Goal: Obtain resource: Download file/media

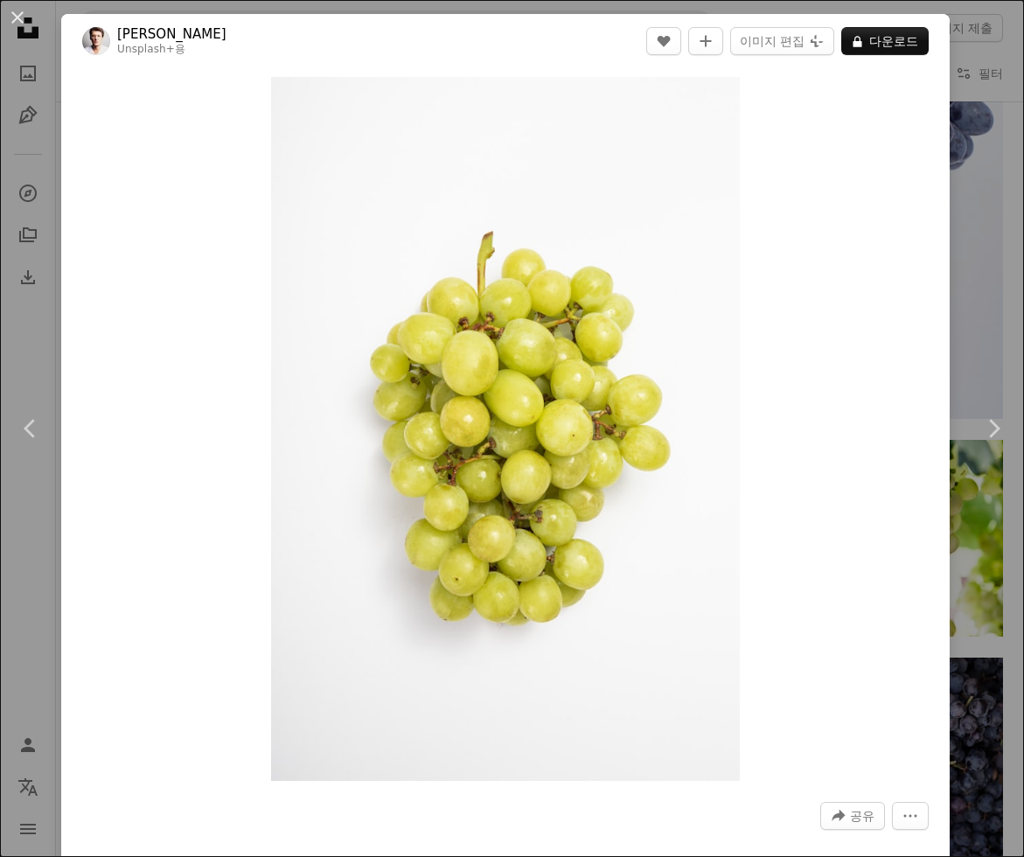
scroll to position [3, 0]
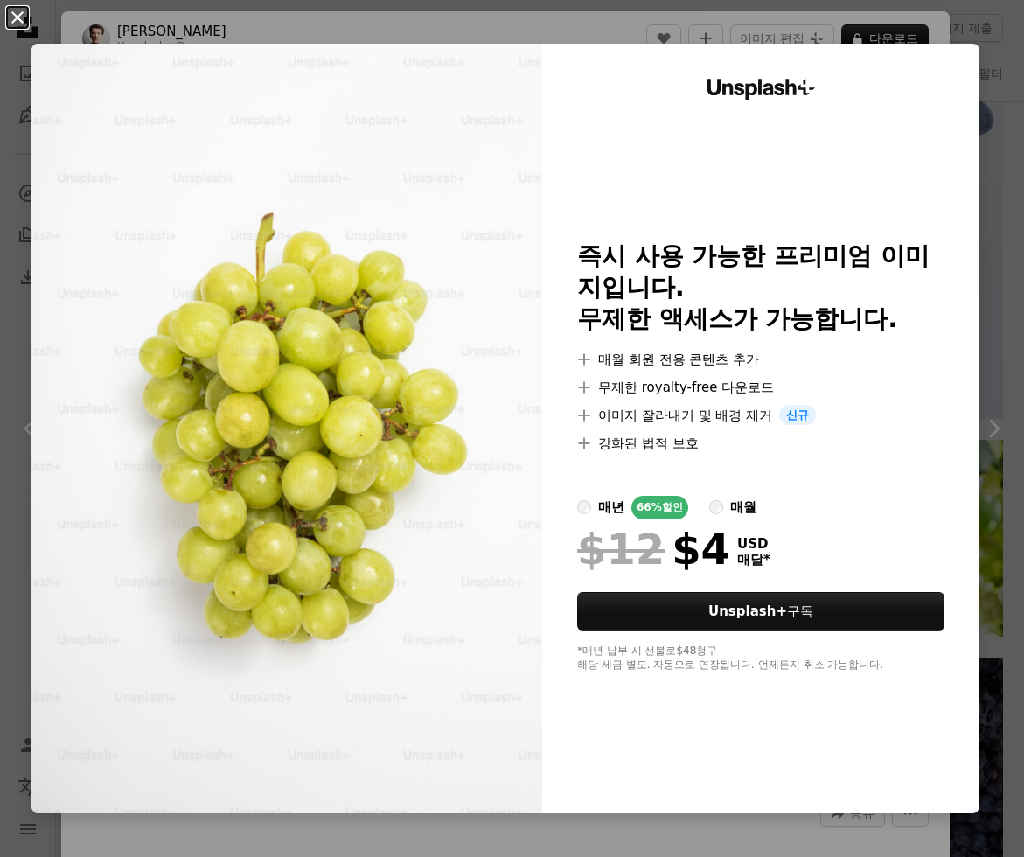
click at [7, 7] on button "An X shape" at bounding box center [17, 17] width 21 height 21
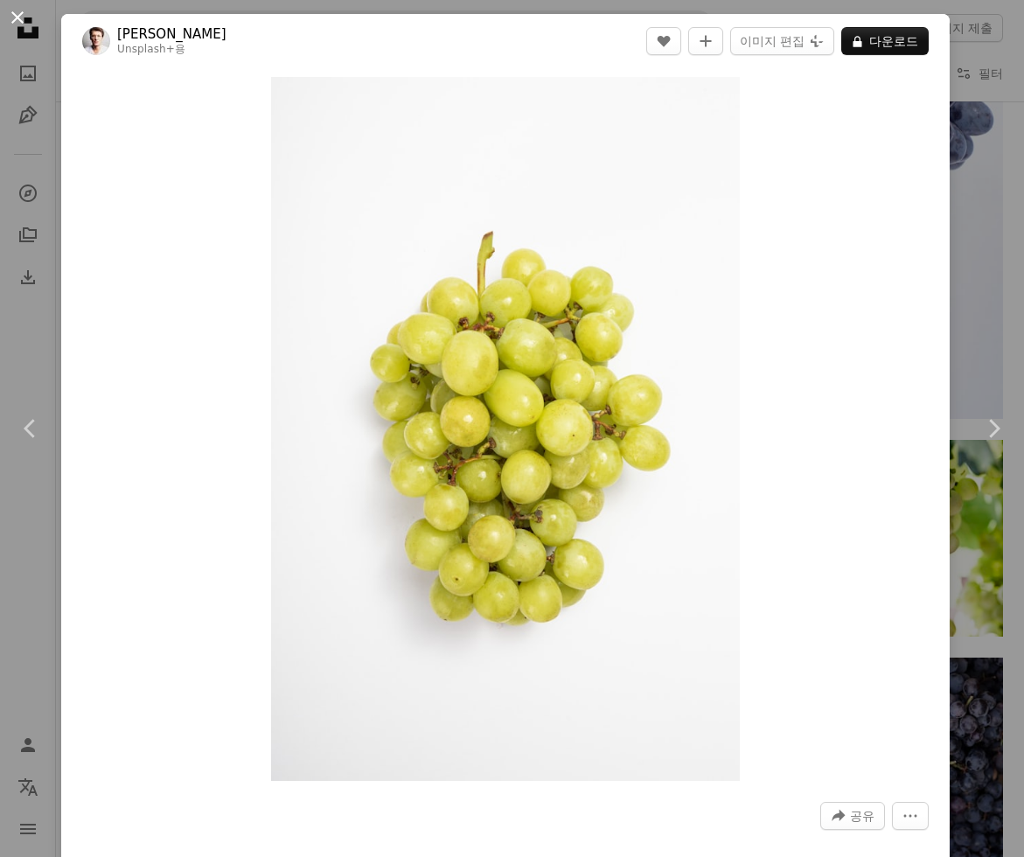
click at [15, 13] on button "An X shape" at bounding box center [17, 17] width 21 height 21
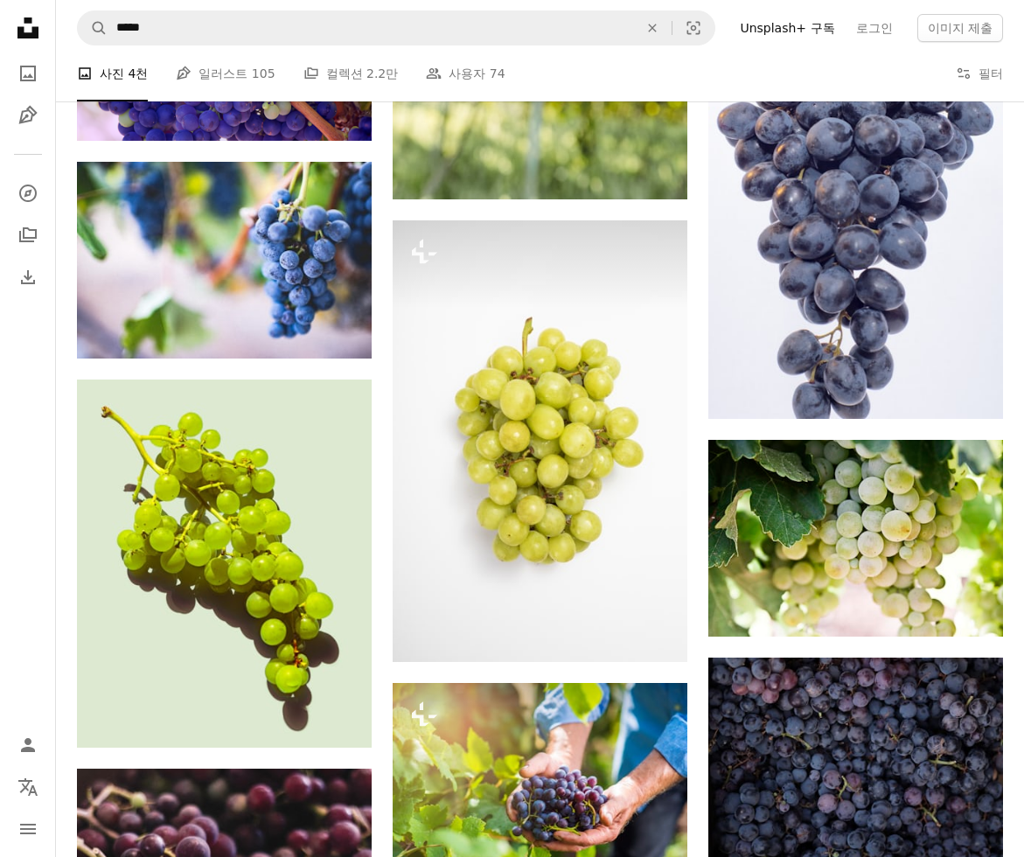
scroll to position [897, 0]
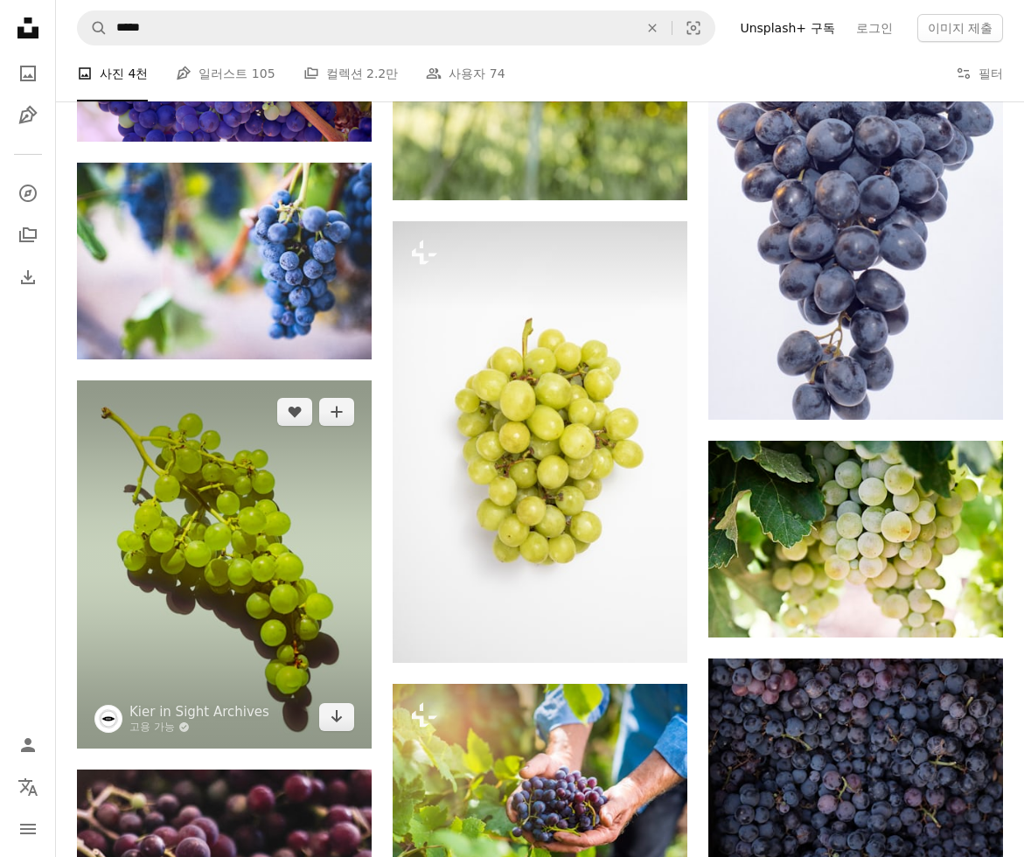
click at [280, 618] on img at bounding box center [224, 564] width 295 height 368
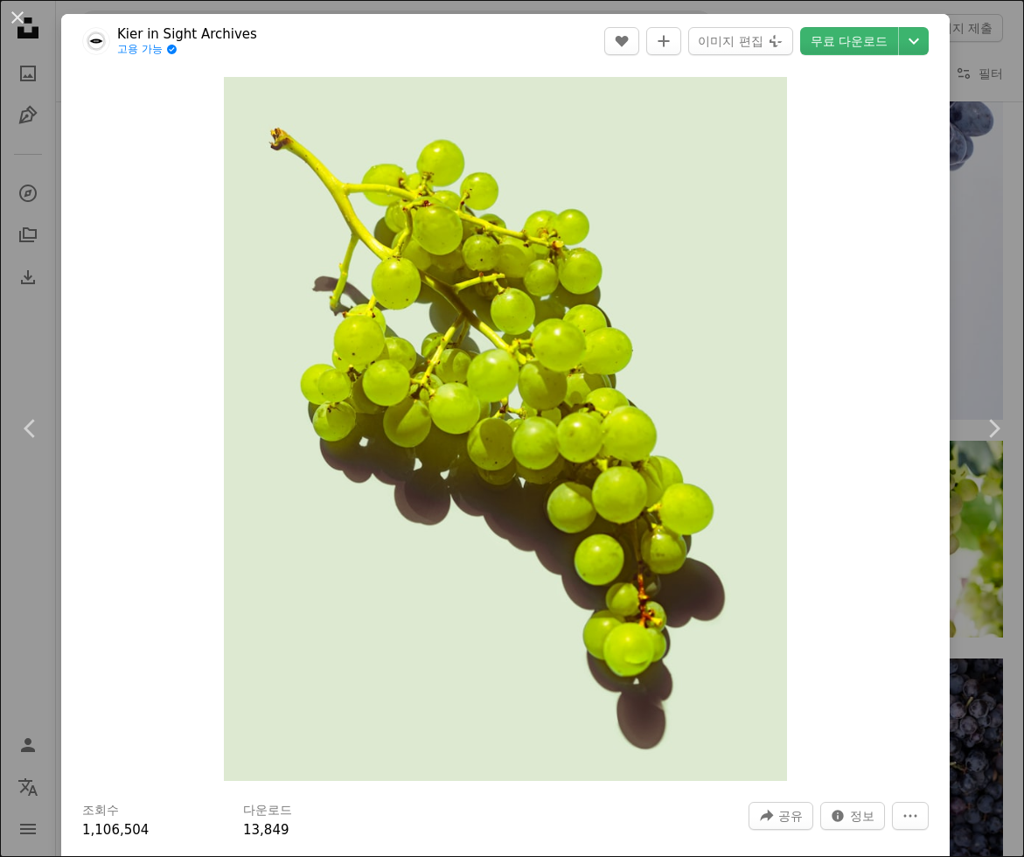
click at [982, 696] on div "An X shape Chevron left Chevron right Kier in Sight Archives 고용 가능 A checkmark …" at bounding box center [512, 428] width 1024 height 857
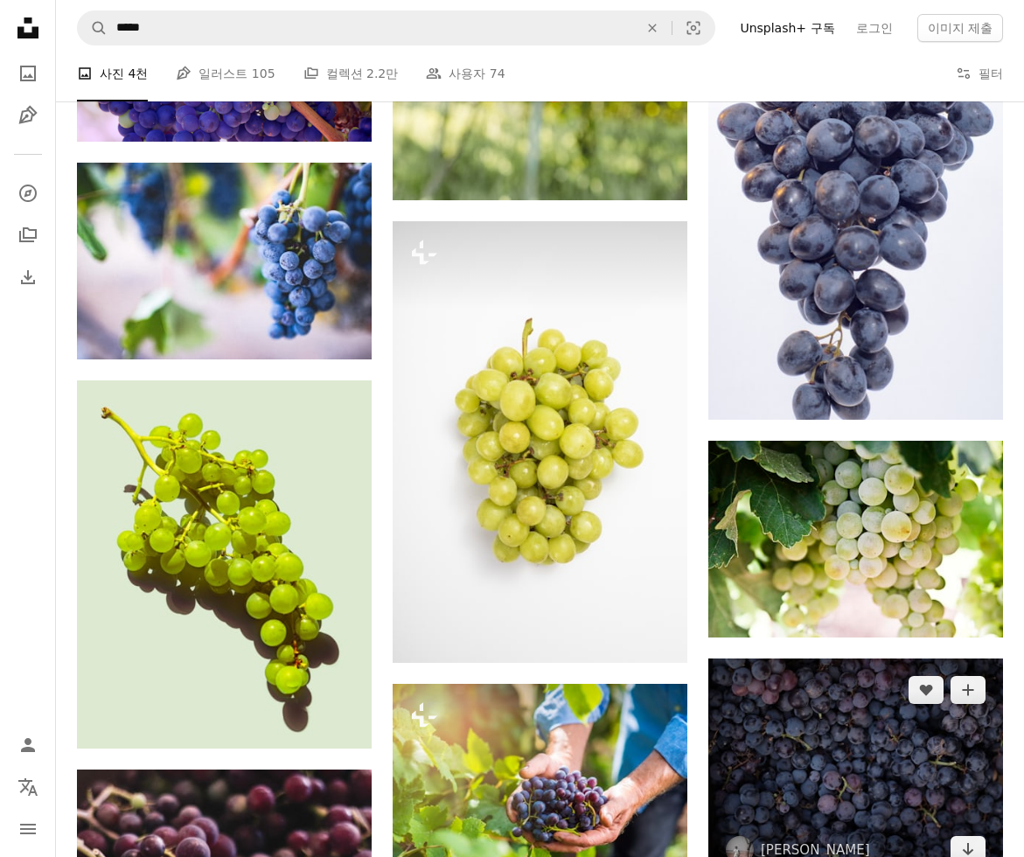
scroll to position [898, 0]
